Goal: Task Accomplishment & Management: Use online tool/utility

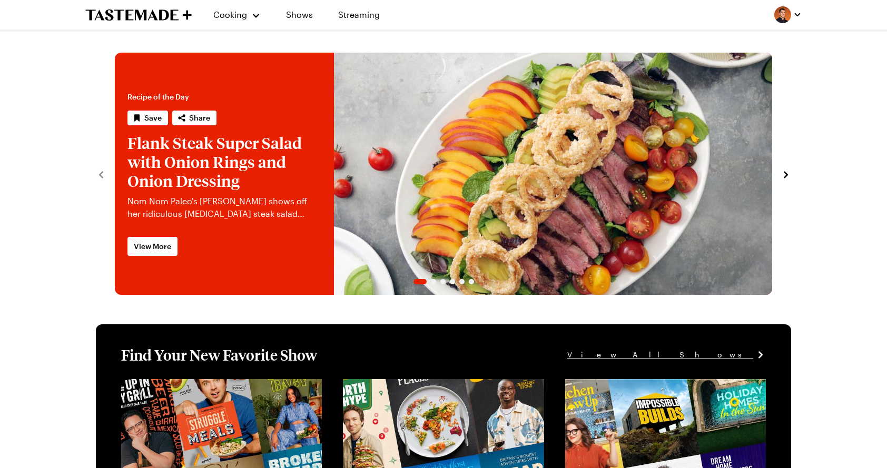
click at [115, 122] on link "Flank Steak Super Salad with Onion Rings and Onion Dressing" at bounding box center [115, 174] width 0 height 242
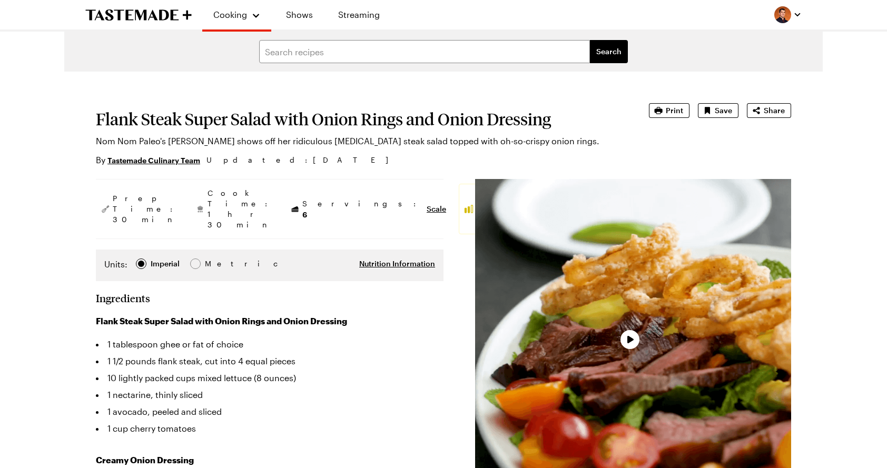
type textarea "x"
click at [408, 259] on span "Nutrition Information" at bounding box center [397, 264] width 76 height 11
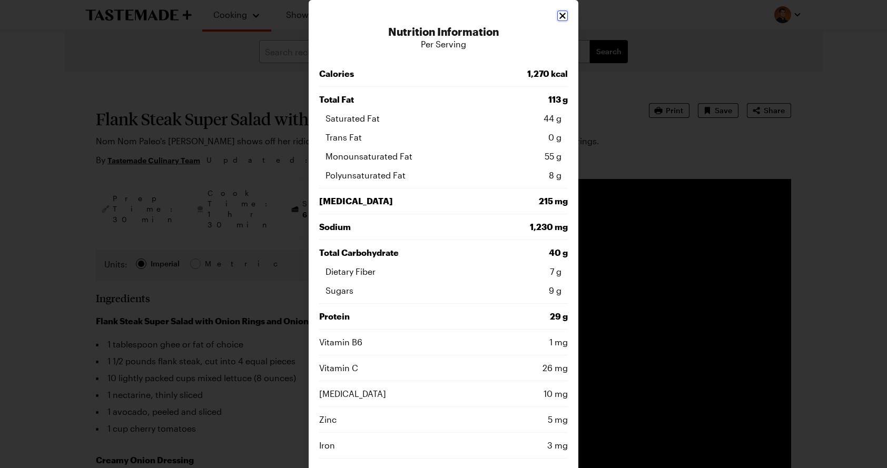
click at [561, 18] on icon "Close" at bounding box center [562, 16] width 11 height 11
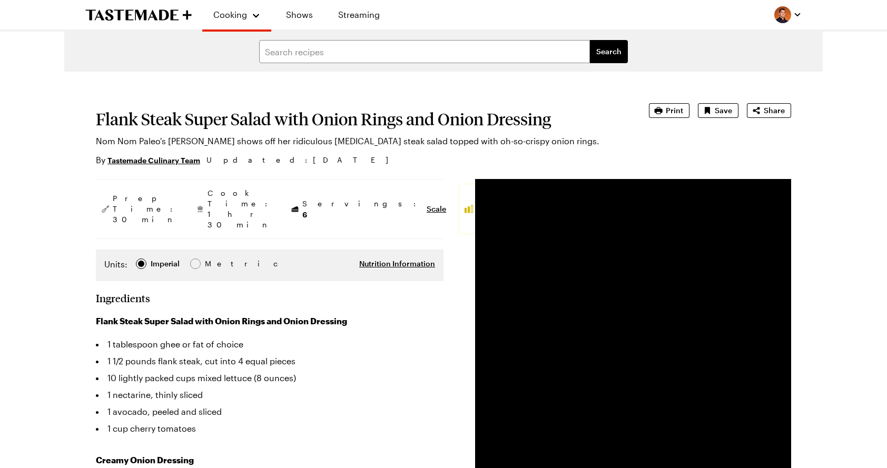
click at [450, 8] on div "Cooking Shows Streaming" at bounding box center [443, 14] width 758 height 29
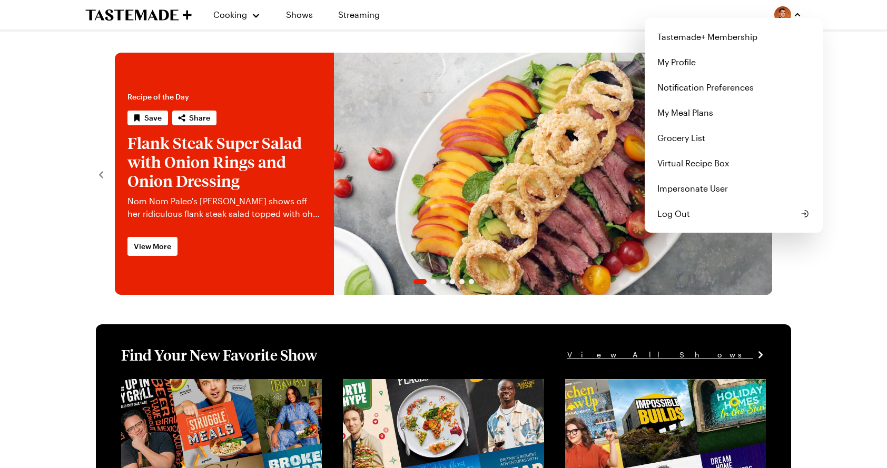
click at [791, 11] on button "button" at bounding box center [787, 14] width 27 height 17
click at [729, 110] on link "My Meal Plans" at bounding box center [733, 112] width 165 height 25
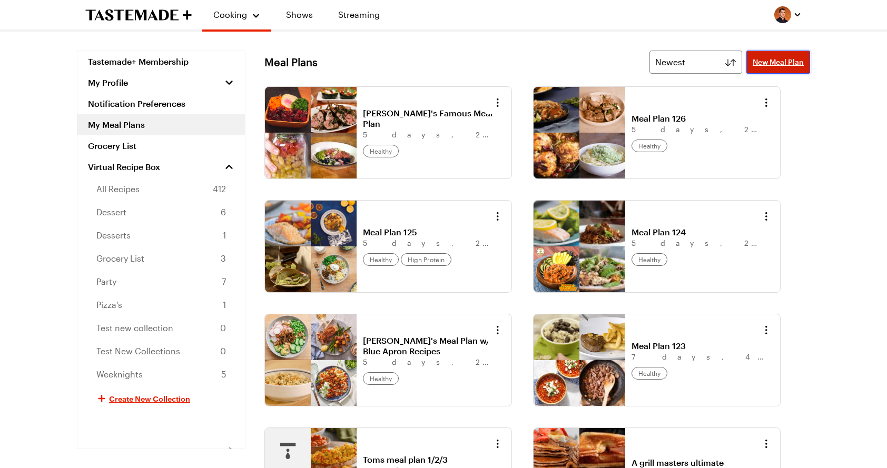
click at [765, 63] on span "New Meal Plan" at bounding box center [777, 62] width 51 height 11
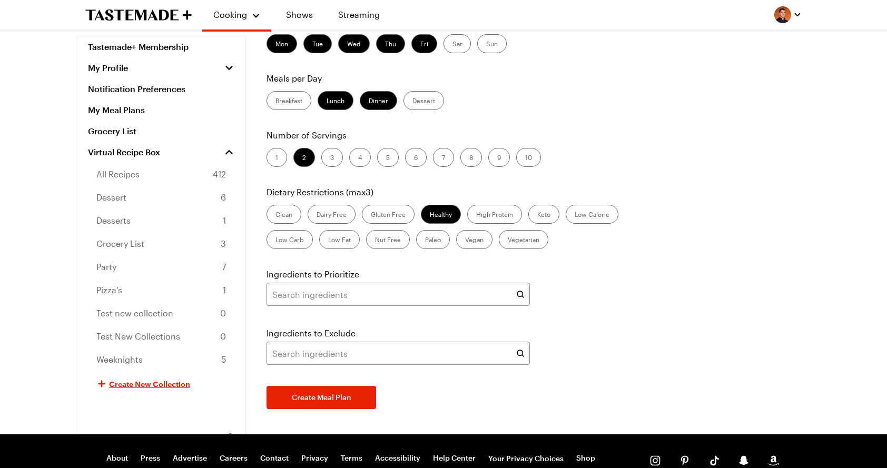
scroll to position [85, 0]
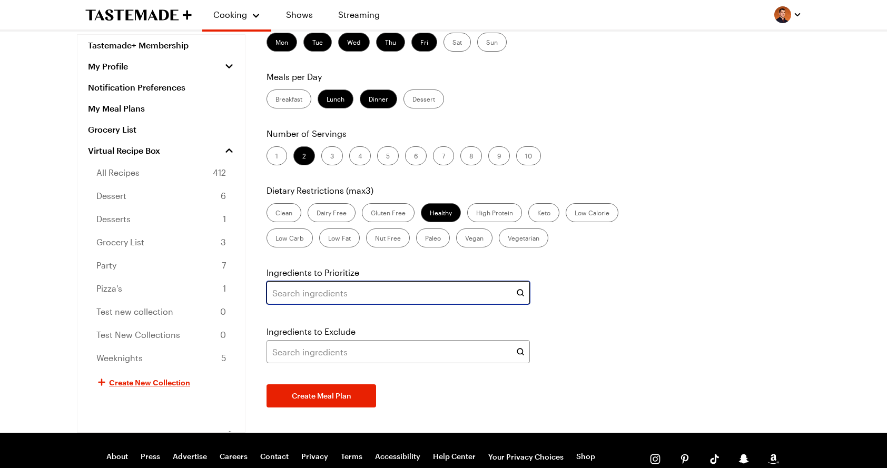
click at [478, 292] on input "text" at bounding box center [397, 292] width 263 height 23
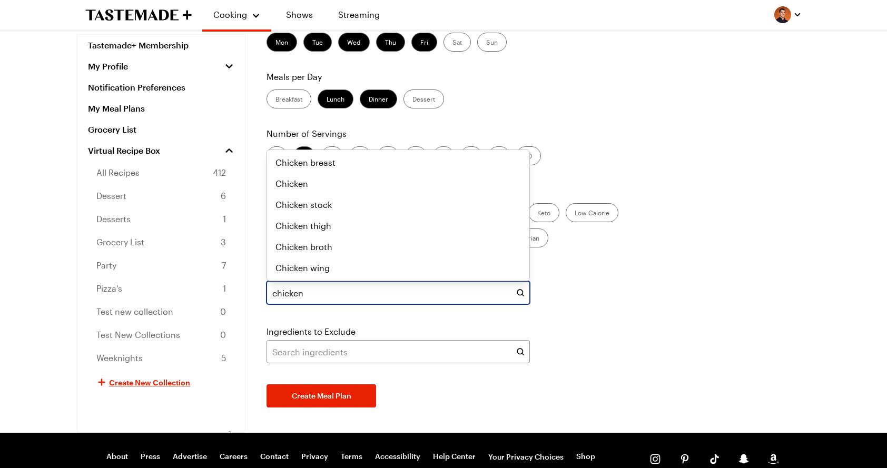
type input "chicken"
click at [600, 214] on div "Days of the Week Mon Tue Wed Thu Fri Sat Sun Meals per Day Breakfast Lunch Dinn…" at bounding box center [537, 211] width 546 height 394
type input "chicken"
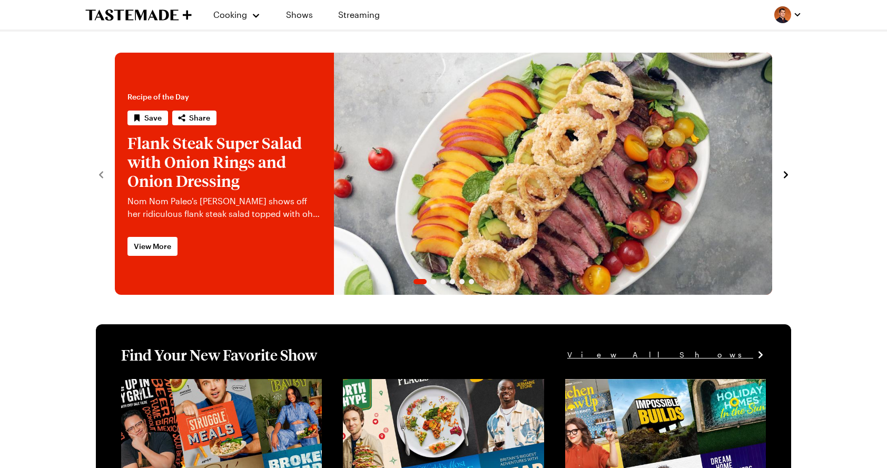
click at [786, 17] on img "button" at bounding box center [782, 14] width 17 height 17
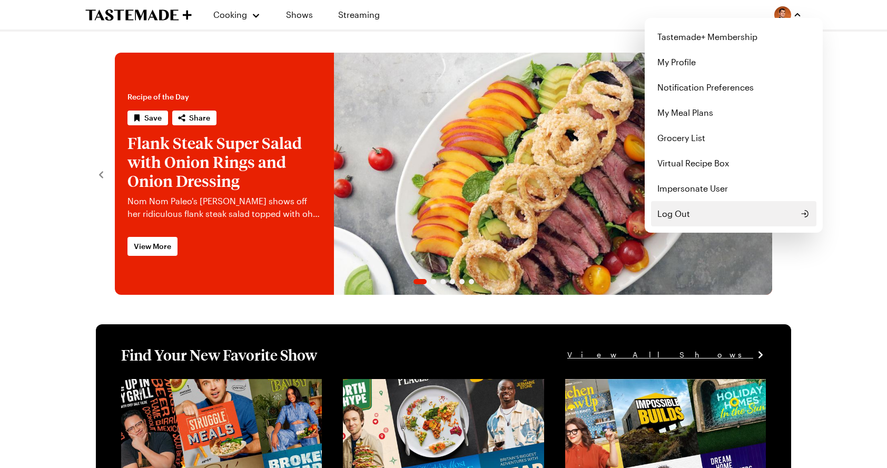
click at [730, 215] on button "Log Out" at bounding box center [733, 213] width 165 height 25
